Goal: Task Accomplishment & Management: Manage account settings

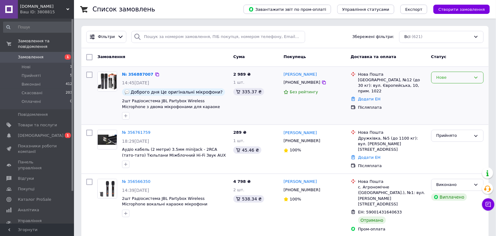
click at [477, 77] on icon at bounding box center [475, 77] width 5 height 5
click at [444, 110] on li "Скасовано" at bounding box center [458, 112] width 52 height 11
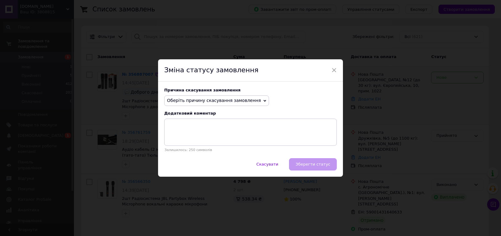
click at [264, 101] on icon at bounding box center [265, 101] width 3 height 2
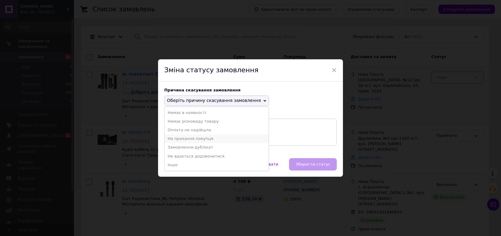
click at [198, 138] on li "На прохання покупця" at bounding box center [217, 138] width 104 height 9
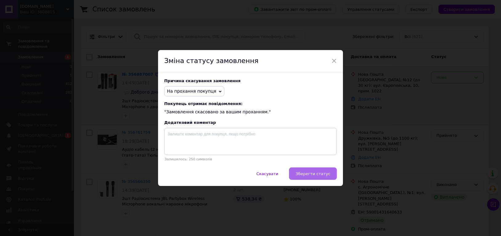
click at [317, 175] on span "Зберегти статус" at bounding box center [313, 173] width 35 height 5
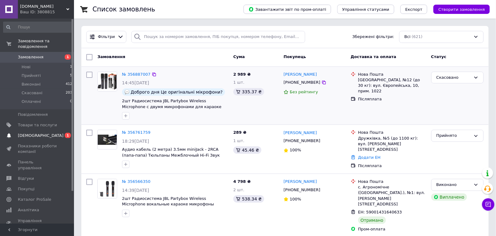
click at [34, 133] on span "[DEMOGRAPHIC_DATA]" at bounding box center [41, 136] width 46 height 6
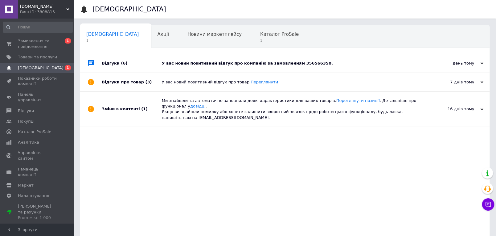
click at [177, 60] on div "У вас новий позитивний відгук про компанію за замовленням 356566350." at bounding box center [292, 63] width 260 height 18
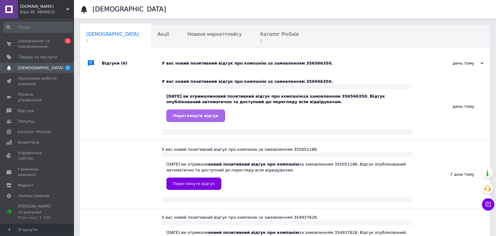
click at [186, 117] on span "Переглянути відгук" at bounding box center [196, 115] width 46 height 5
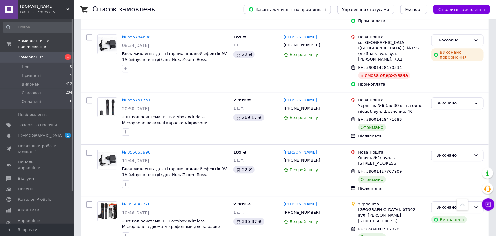
scroll to position [651, 0]
